Goal: Transaction & Acquisition: Purchase product/service

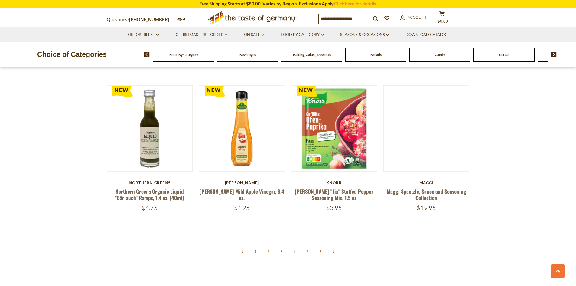
scroll to position [1391, 0]
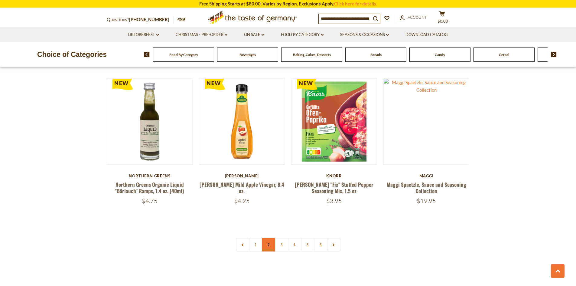
click at [270, 238] on link "2" at bounding box center [269, 245] width 14 height 14
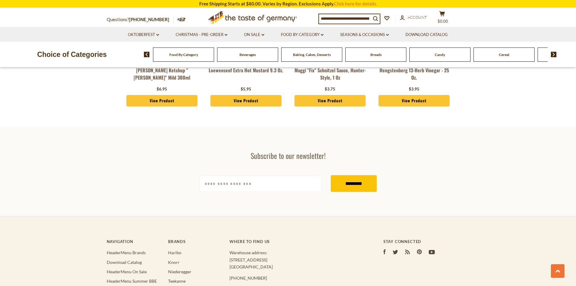
scroll to position [1767, 0]
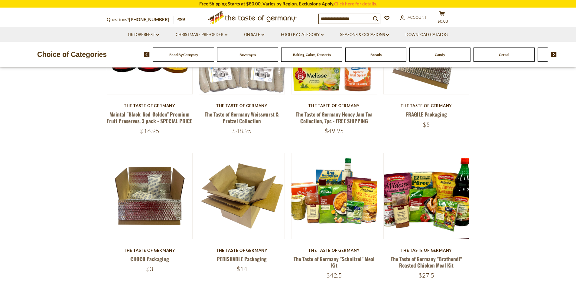
scroll to position [60, 0]
